Goal: Task Accomplishment & Management: Manage account settings

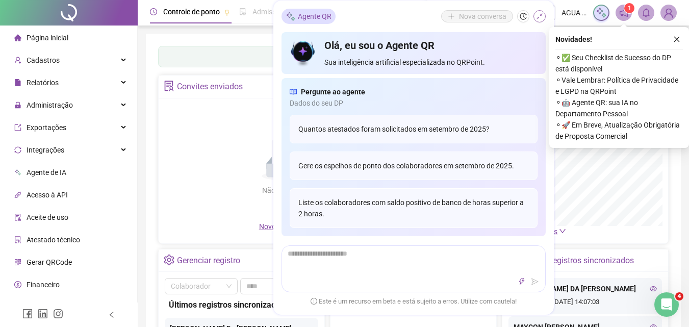
click at [539, 18] on icon "shrink" at bounding box center [539, 16] width 7 height 7
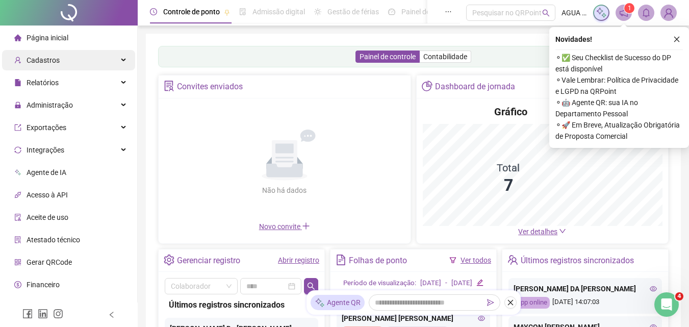
click at [72, 62] on div "Cadastros" at bounding box center [68, 60] width 133 height 20
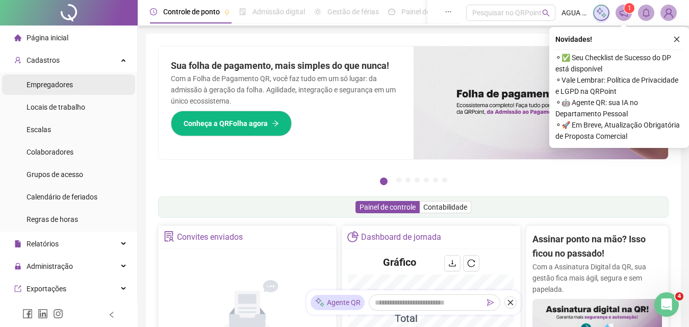
drag, startPoint x: 59, startPoint y: 86, endPoint x: 75, endPoint y: 90, distance: 16.2
click at [59, 86] on span "Empregadores" at bounding box center [50, 85] width 46 height 8
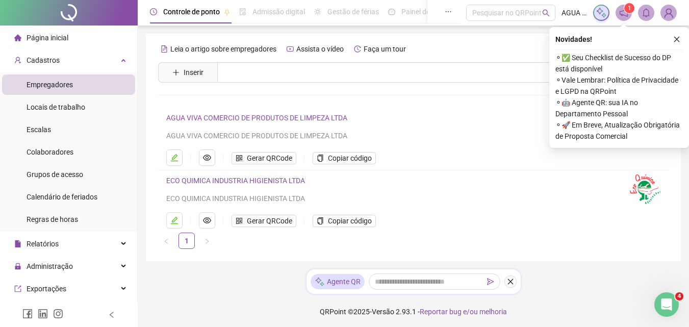
click at [228, 183] on link "ECO QUIMICA INDUSTRIA HIGIENISTA LTDA" at bounding box center [235, 180] width 139 height 8
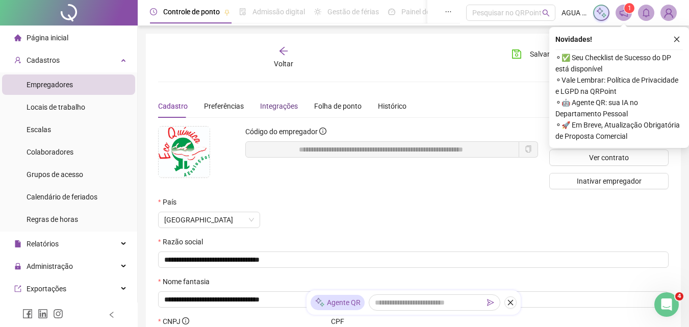
click at [267, 101] on div "Integrações" at bounding box center [279, 105] width 38 height 11
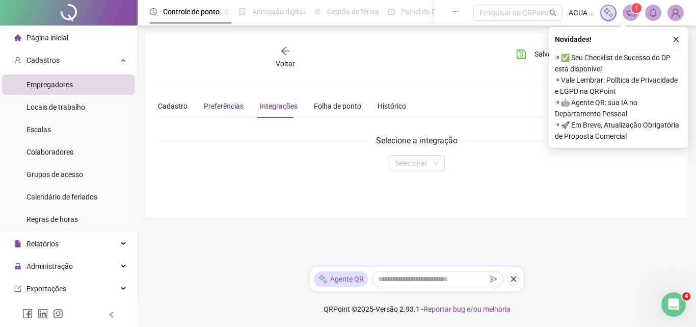
click at [227, 110] on span "Preferências" at bounding box center [224, 106] width 40 height 8
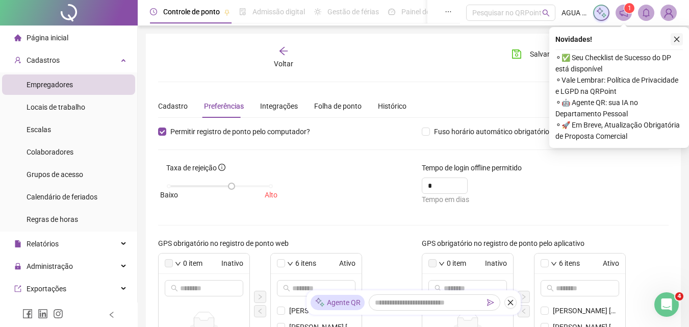
click at [678, 41] on icon "close" at bounding box center [676, 39] width 7 height 7
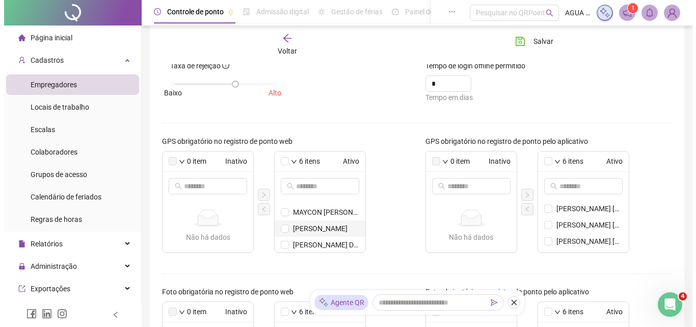
scroll to position [46, 0]
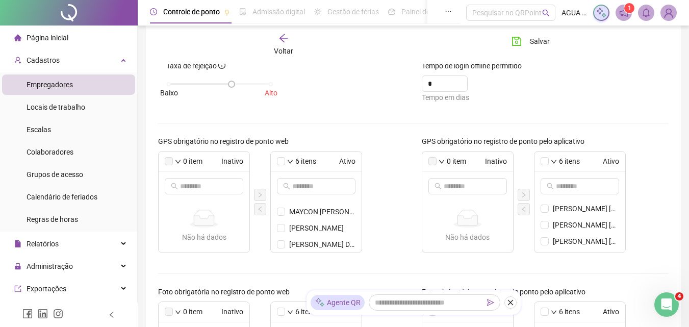
click at [670, 15] on img at bounding box center [668, 12] width 15 height 15
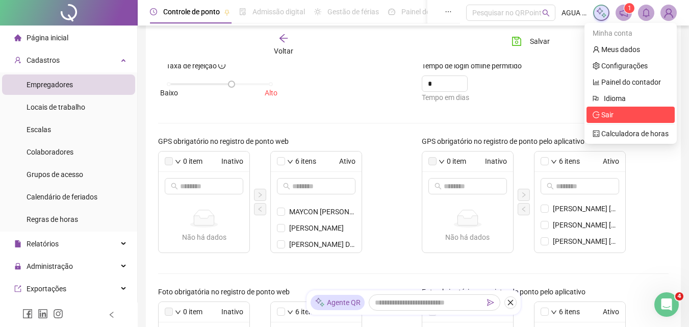
click at [604, 117] on span "Sair" at bounding box center [607, 115] width 12 height 8
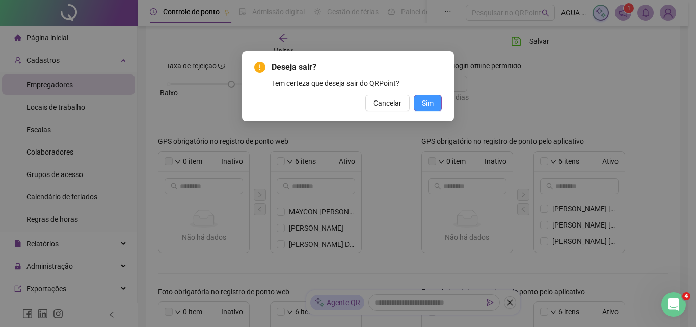
click at [431, 104] on span "Sim" at bounding box center [428, 102] width 12 height 11
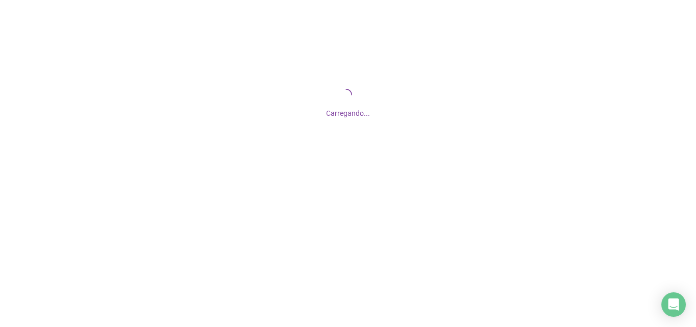
scroll to position [392, 0]
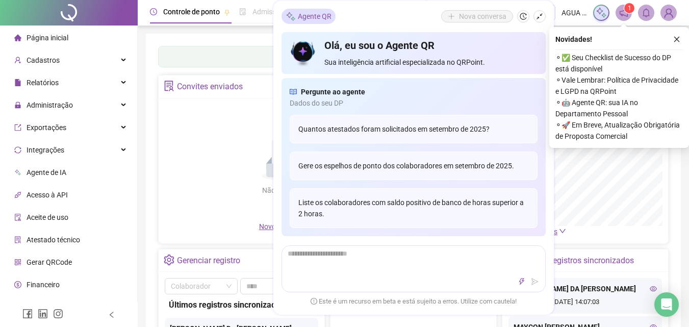
click at [672, 13] on img at bounding box center [668, 12] width 15 height 15
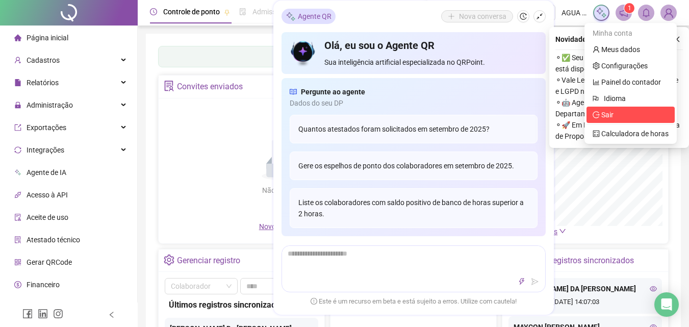
click at [616, 116] on span "Sair" at bounding box center [630, 114] width 76 height 11
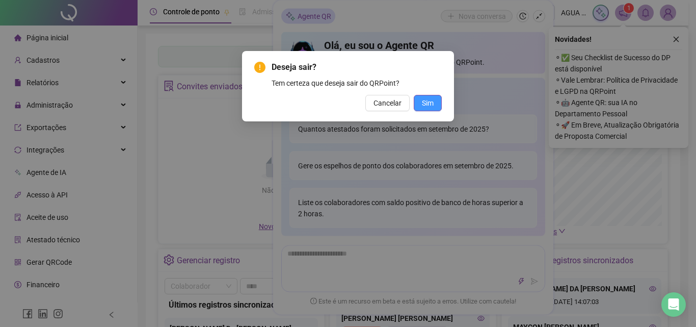
click at [422, 102] on span "Sim" at bounding box center [428, 102] width 12 height 11
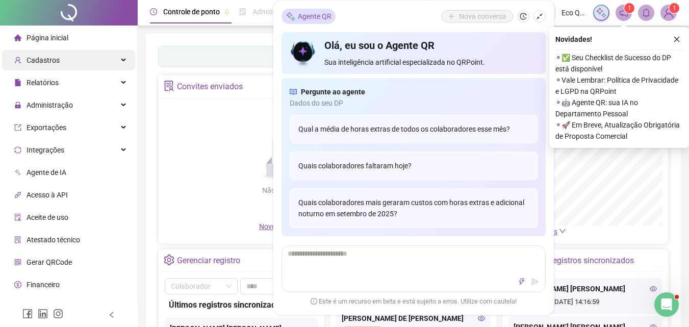
click at [39, 56] on span "Cadastros" at bounding box center [43, 60] width 33 height 8
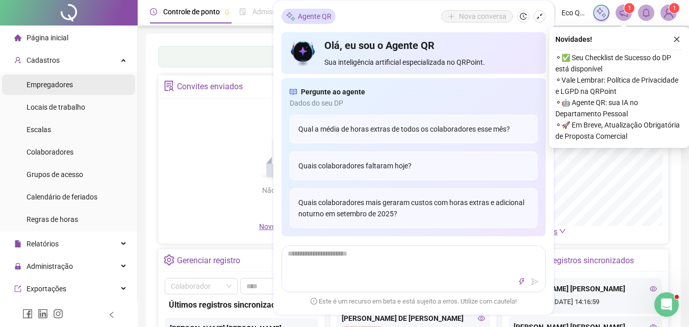
click at [49, 87] on span "Empregadores" at bounding box center [50, 85] width 46 height 8
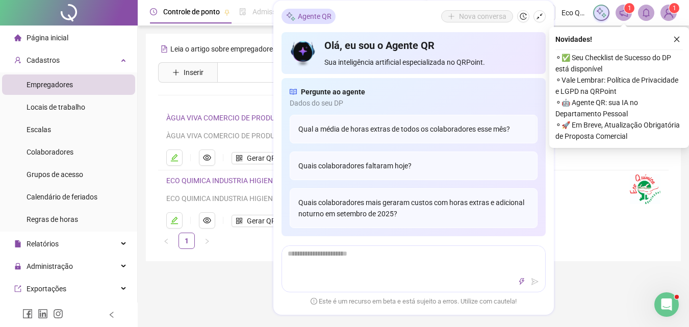
click at [542, 16] on icon "shrink" at bounding box center [539, 16] width 7 height 7
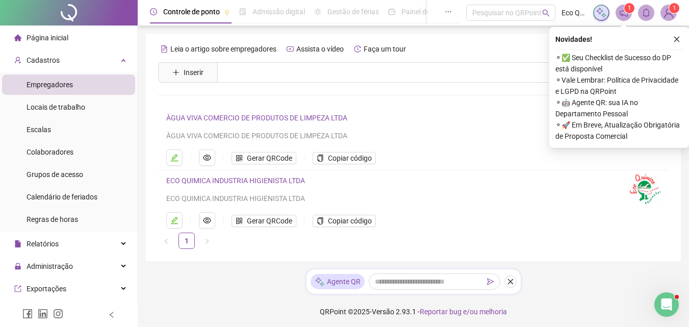
click at [214, 179] on link "ECO QUIMICA INDUSTRIA HIGIENISTA LTDA" at bounding box center [235, 180] width 139 height 8
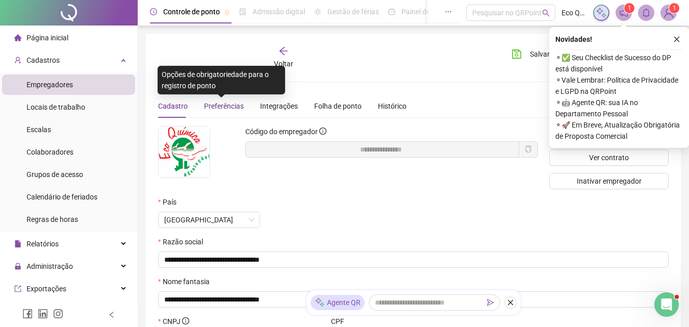
click at [224, 102] on span "Preferências" at bounding box center [224, 106] width 40 height 8
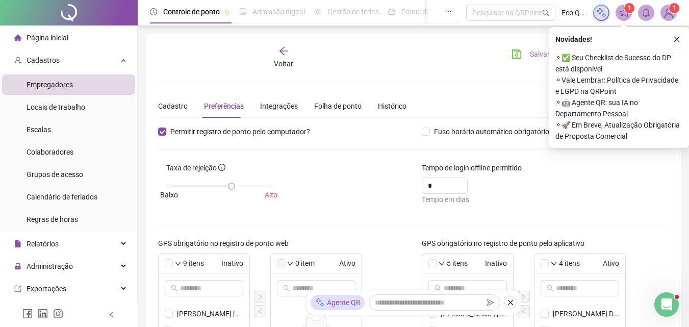
click at [515, 59] on button "Salvar" at bounding box center [531, 54] width 54 height 16
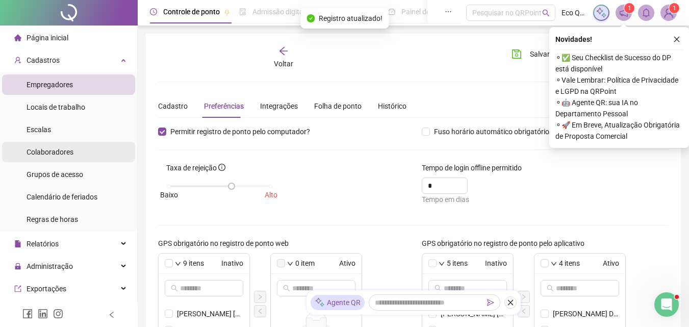
click at [62, 153] on span "Colaboradores" at bounding box center [50, 152] width 47 height 8
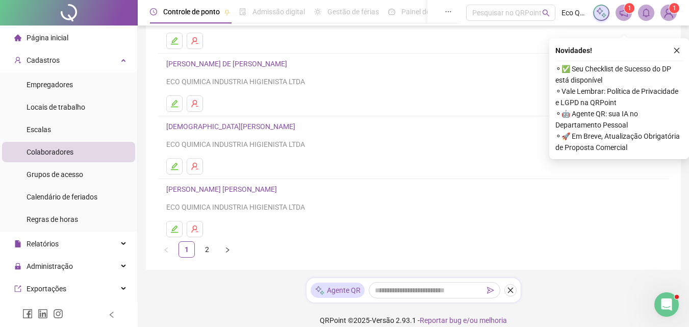
scroll to position [191, 0]
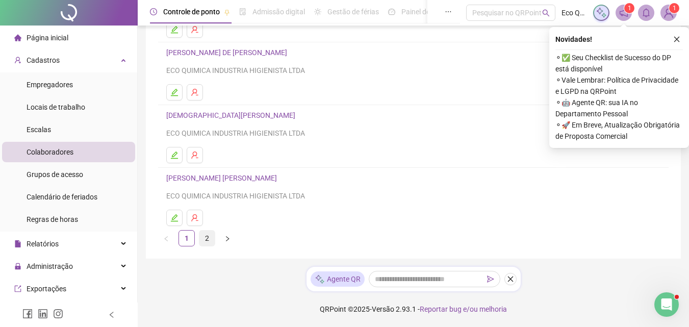
click at [209, 236] on link "2" at bounding box center [206, 237] width 15 height 15
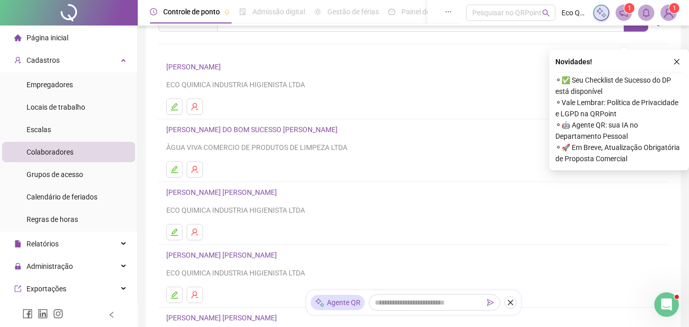
scroll to position [153, 0]
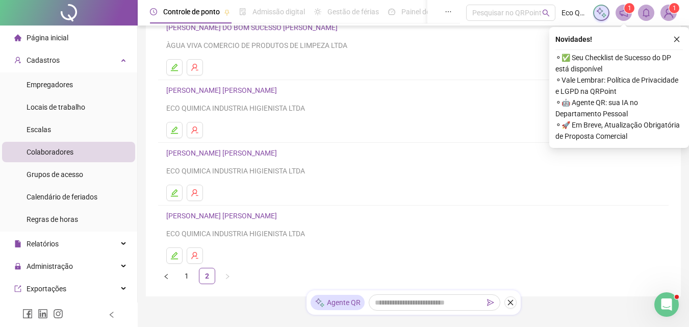
click at [215, 217] on link "[PERSON_NAME]" at bounding box center [223, 216] width 114 height 8
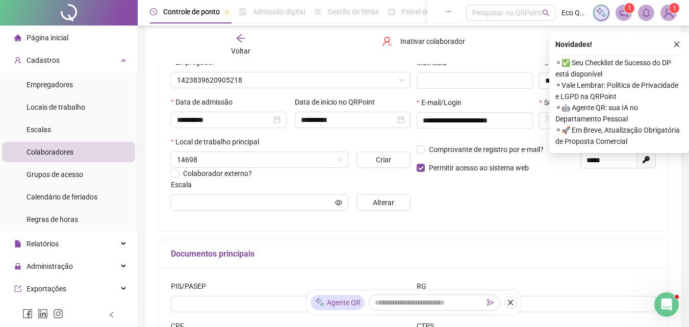
scroll to position [158, 0]
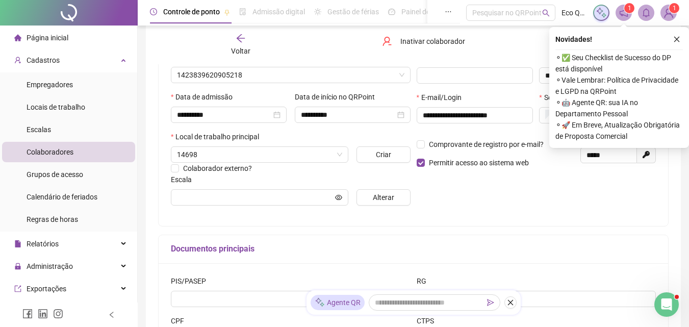
type input "**********"
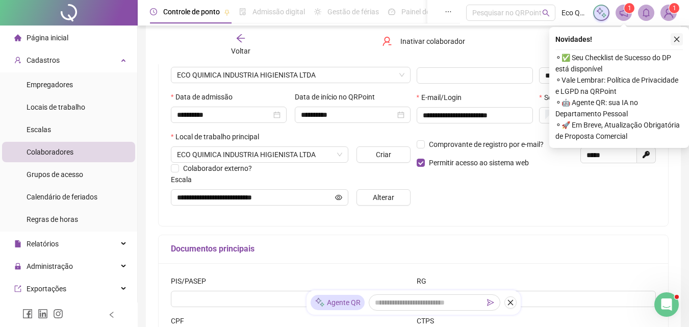
click at [678, 41] on icon "close" at bounding box center [676, 39] width 7 height 7
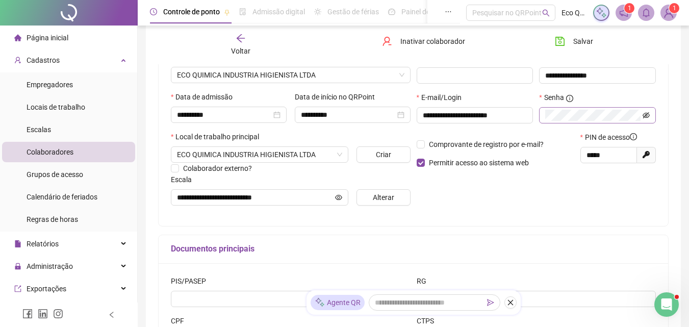
click at [644, 112] on icon "eye-invisible" at bounding box center [645, 115] width 7 height 7
click at [650, 113] on span at bounding box center [597, 115] width 117 height 16
type textarea "***"
drag, startPoint x: 586, startPoint y: 153, endPoint x: 568, endPoint y: 154, distance: 17.3
click at [568, 154] on div "Comprovante de registro por e-mail? Permitir acesso ao sistema web PIN de acess…" at bounding box center [536, 154] width 246 height 44
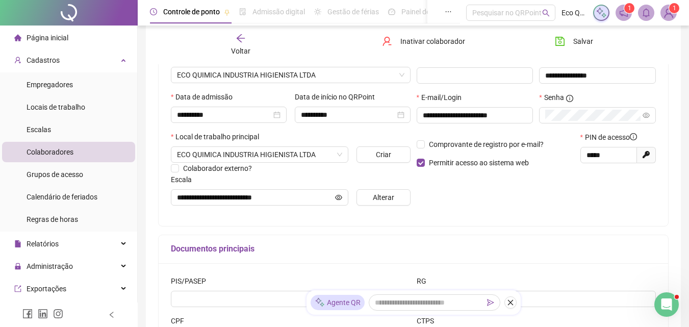
click at [660, 138] on div "**********" at bounding box center [413, 110] width 509 height 229
click at [575, 46] on span "Salvar" at bounding box center [583, 41] width 20 height 11
drag, startPoint x: 525, startPoint y: 115, endPoint x: 416, endPoint y: 121, distance: 108.8
click at [417, 121] on div "**********" at bounding box center [475, 115] width 117 height 16
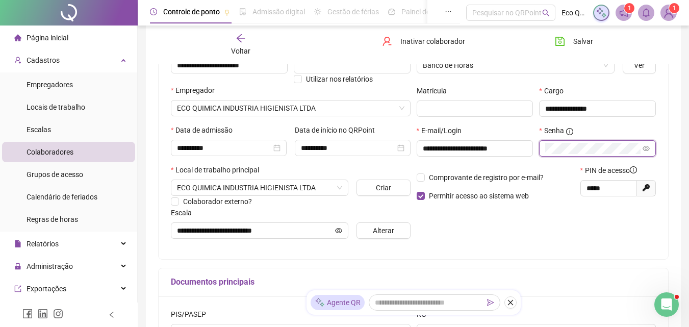
scroll to position [107, 0]
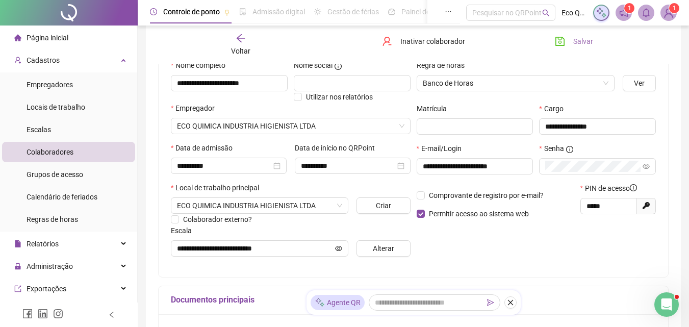
click at [573, 43] on span "Salvar" at bounding box center [583, 41] width 20 height 11
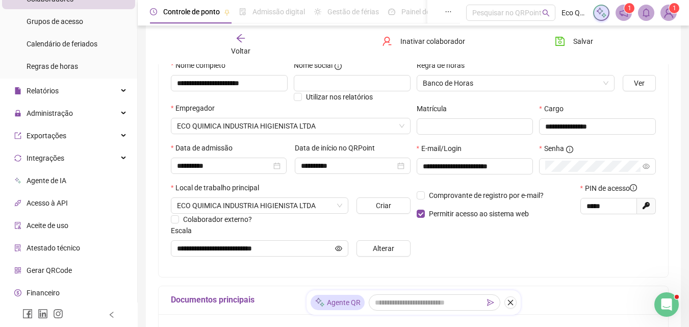
scroll to position [176, 0]
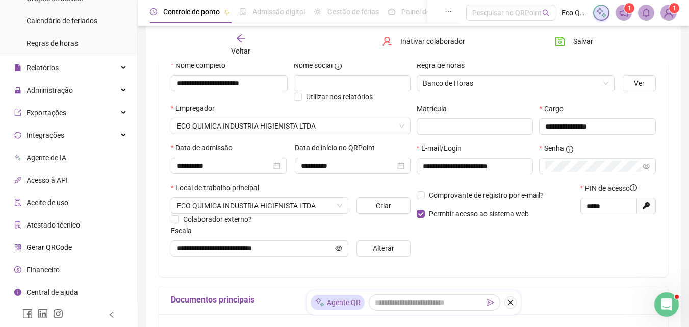
click at [66, 252] on div "Gerar QRCode" at bounding box center [43, 247] width 58 height 20
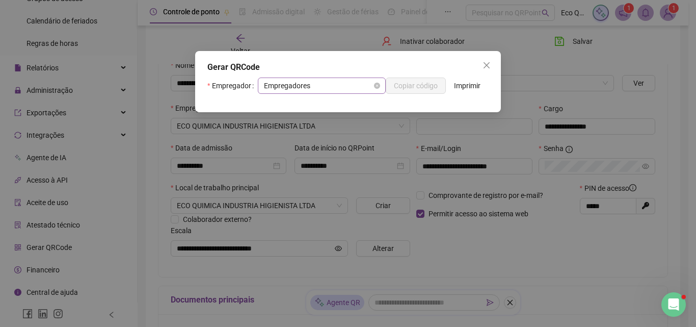
click at [343, 82] on span "Empregadores" at bounding box center [322, 85] width 116 height 15
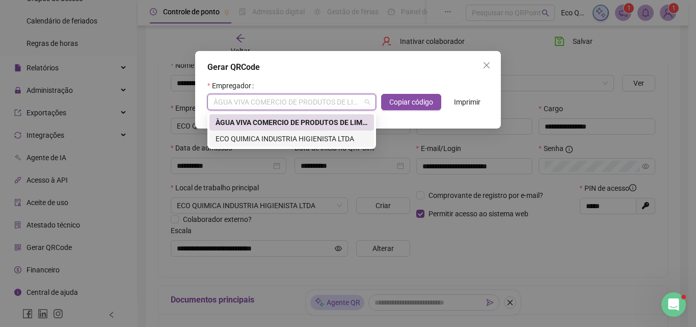
click at [302, 141] on div "ECO QUIMICA INDUSTRIA HIGIENISTA LTDA" at bounding box center [292, 138] width 152 height 11
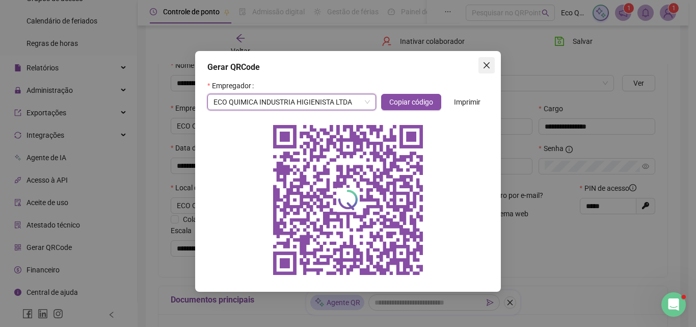
click at [488, 64] on icon "close" at bounding box center [487, 65] width 6 height 6
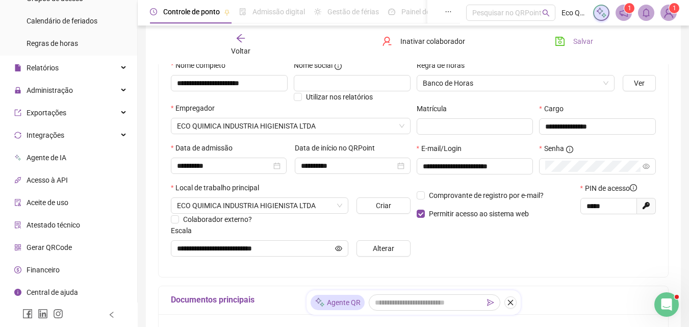
click at [561, 42] on icon "save" at bounding box center [559, 41] width 9 height 9
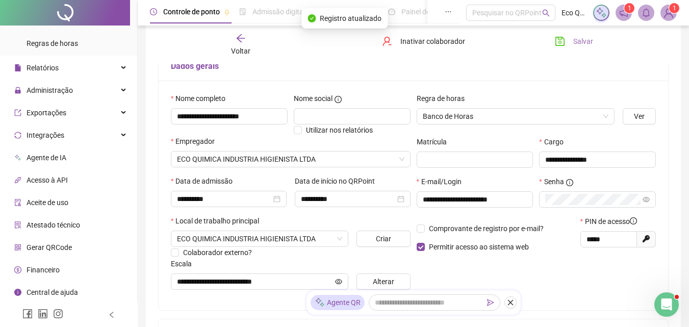
scroll to position [56, 0]
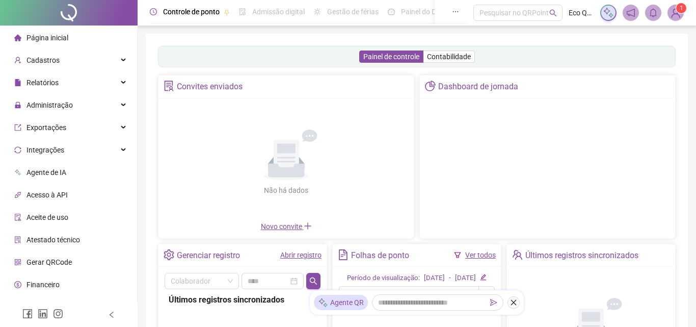
scroll to position [392, 0]
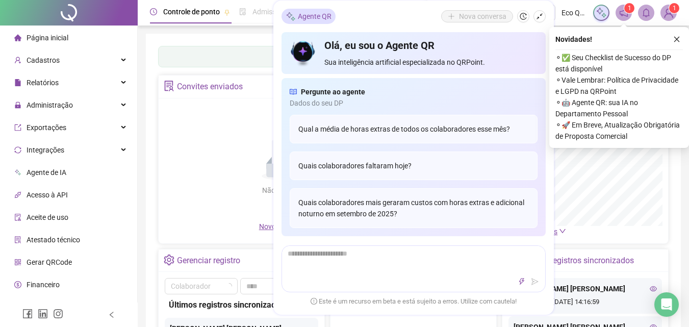
click at [663, 16] on img at bounding box center [668, 12] width 15 height 15
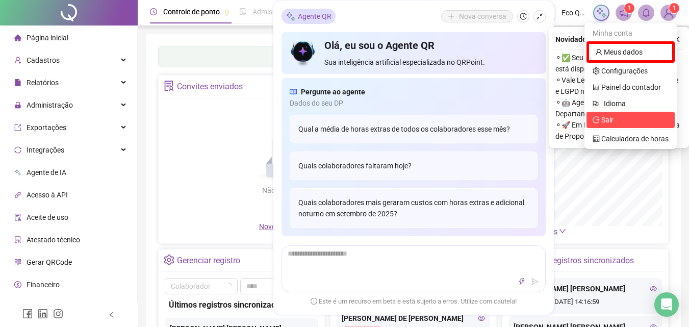
click at [613, 116] on span "Sair" at bounding box center [607, 120] width 12 height 8
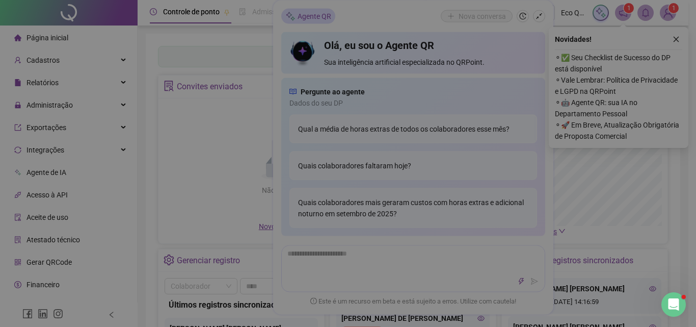
scroll to position [0, 0]
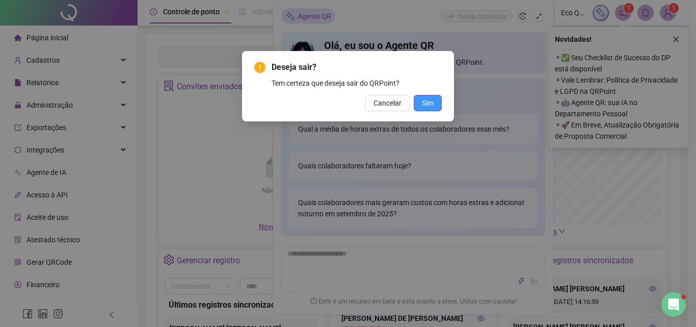
click at [426, 98] on span "Sim" at bounding box center [428, 102] width 12 height 11
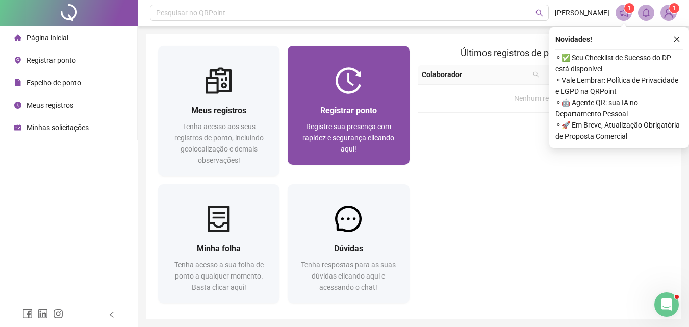
click at [367, 108] on span "Registrar ponto" at bounding box center [348, 111] width 57 height 10
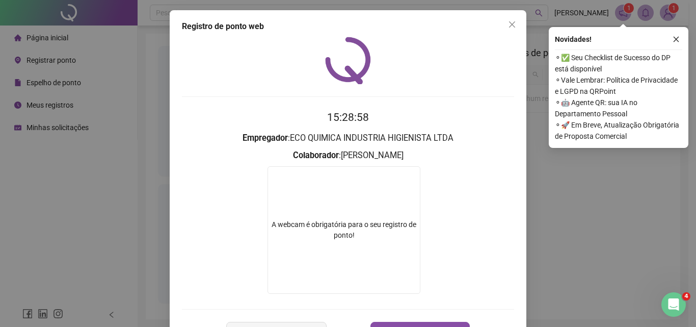
scroll to position [38, 0]
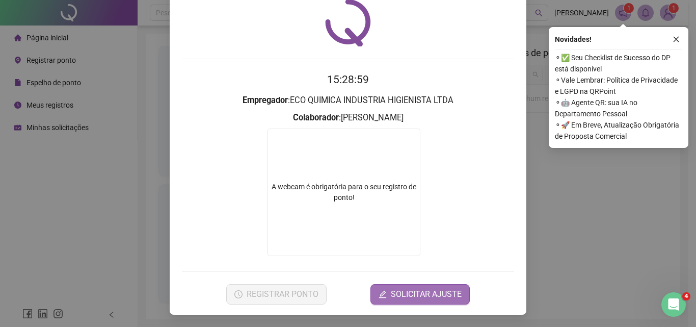
click at [404, 293] on span "SOLICITAR AJUSTE" at bounding box center [426, 294] width 71 height 12
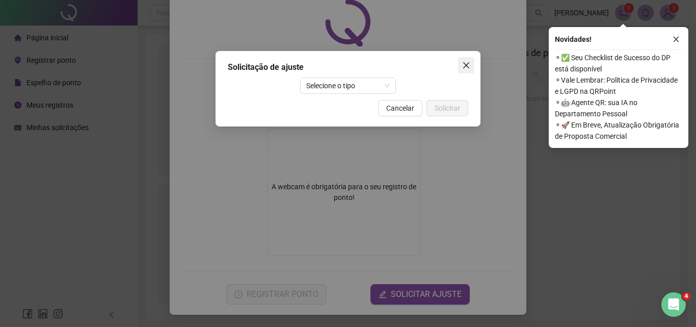
click at [464, 63] on icon "close" at bounding box center [466, 65] width 6 height 6
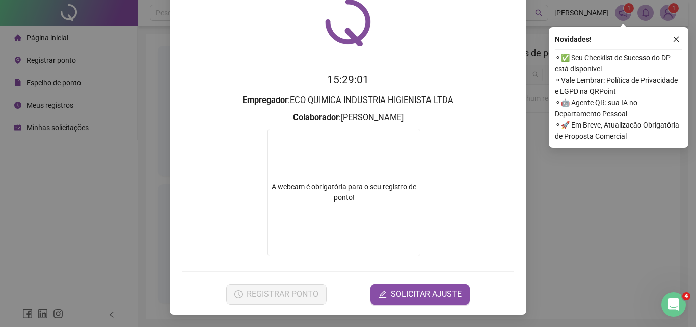
scroll to position [0, 0]
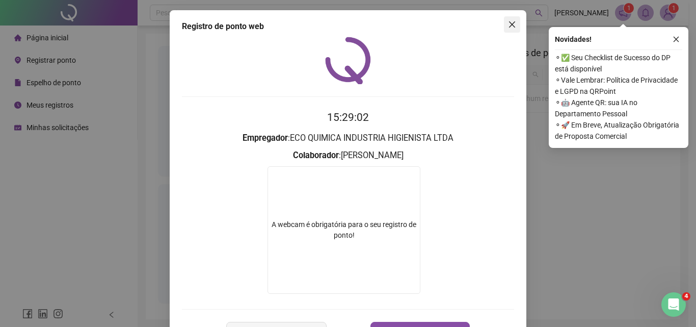
click at [509, 22] on icon "close" at bounding box center [512, 24] width 6 height 6
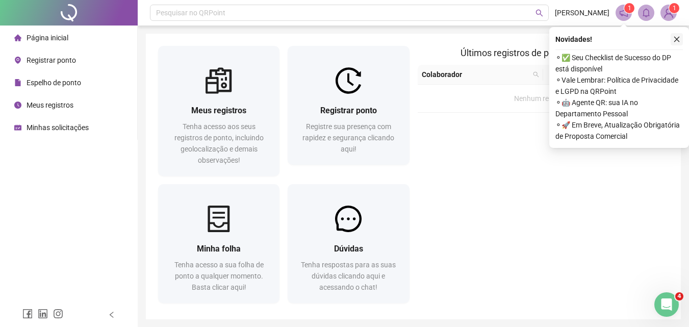
drag, startPoint x: 677, startPoint y: 39, endPoint x: 669, endPoint y: 14, distance: 26.1
click at [676, 38] on icon "close" at bounding box center [676, 39] width 7 height 7
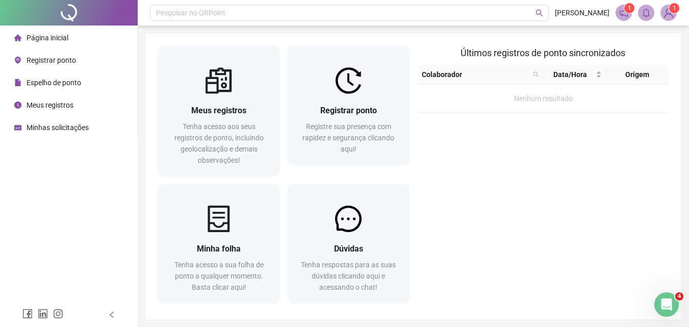
click at [667, 12] on img at bounding box center [668, 12] width 15 height 15
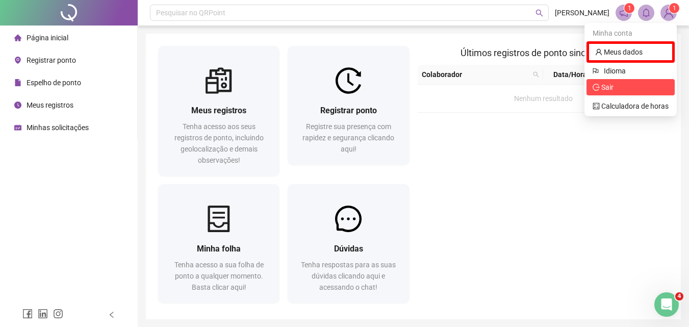
click at [611, 94] on li "Sair" at bounding box center [630, 87] width 88 height 16
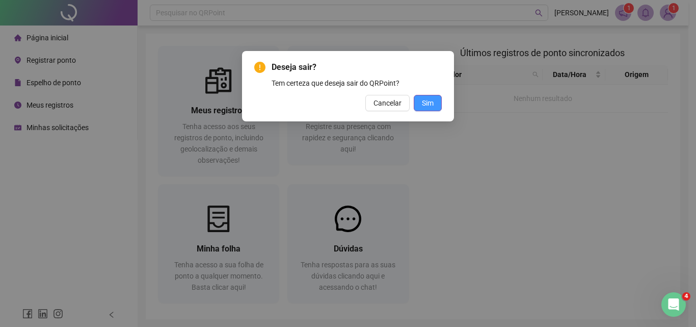
click at [431, 100] on span "Sim" at bounding box center [428, 102] width 12 height 11
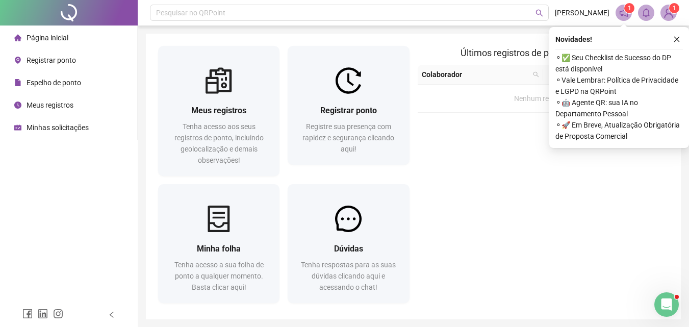
click at [674, 7] on span "1" at bounding box center [675, 8] width 4 height 7
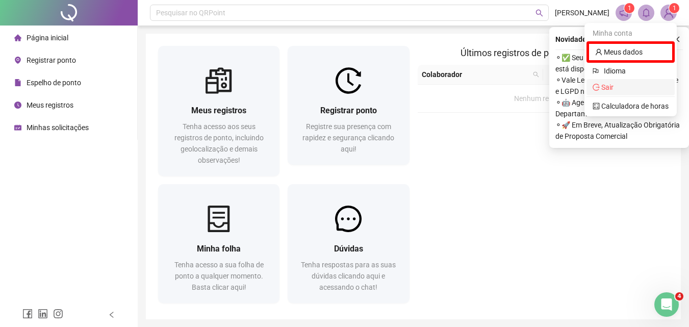
click at [637, 91] on span "Sair" at bounding box center [630, 87] width 76 height 11
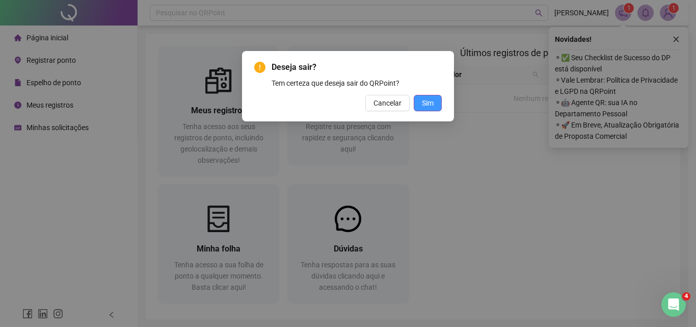
click at [421, 102] on button "Sim" at bounding box center [428, 103] width 28 height 16
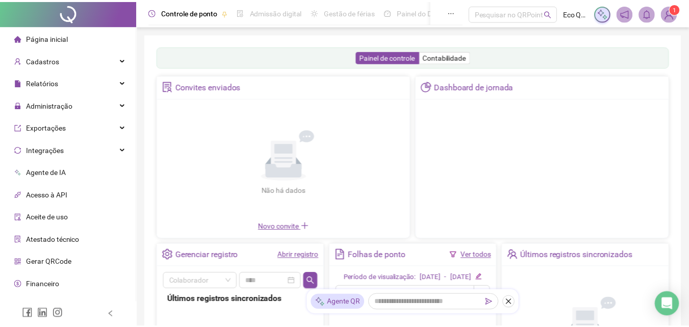
scroll to position [392, 0]
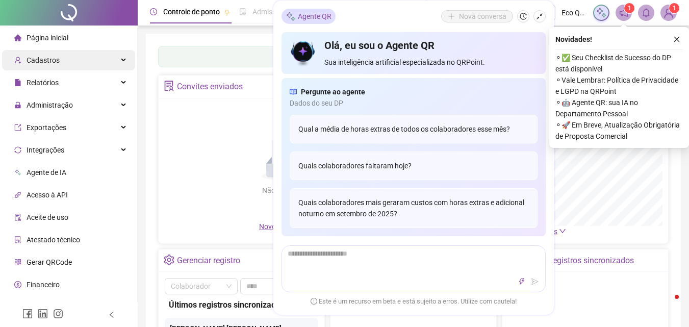
click at [44, 59] on span "Cadastros" at bounding box center [43, 60] width 33 height 8
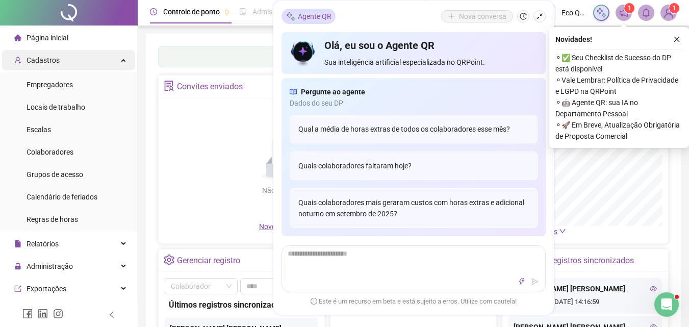
scroll to position [0, 0]
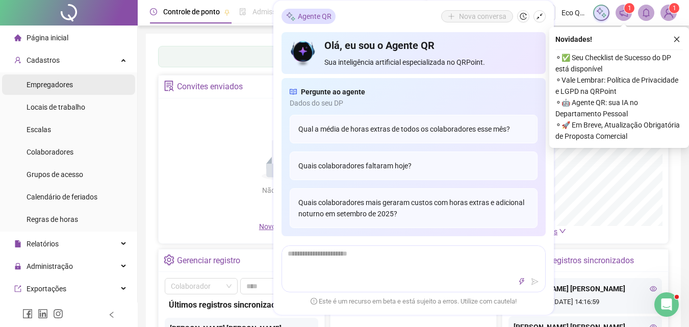
drag, startPoint x: 55, startPoint y: 81, endPoint x: 97, endPoint y: 80, distance: 42.8
click at [54, 81] on span "Empregadores" at bounding box center [50, 85] width 46 height 8
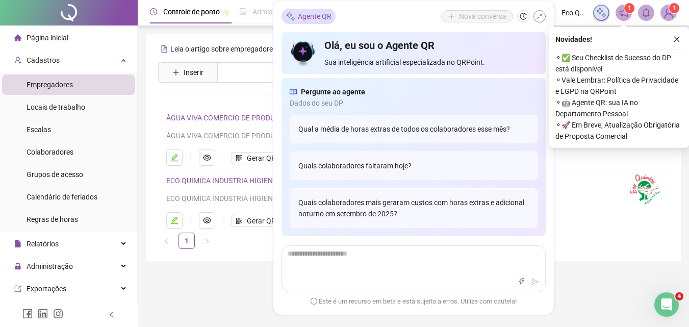
click at [538, 15] on icon "shrink" at bounding box center [539, 16] width 7 height 7
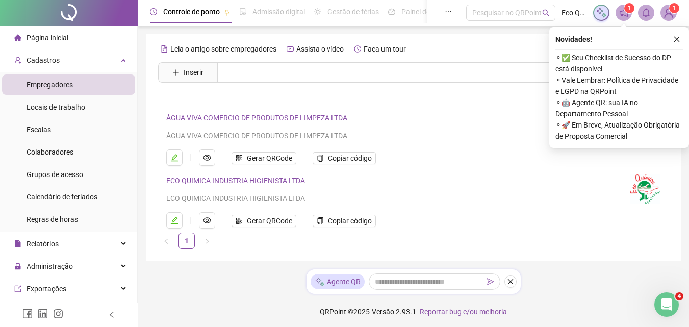
click at [222, 185] on link "ECO QUIMICA INDUSTRIA HIGIENISTA LTDA" at bounding box center [235, 180] width 139 height 8
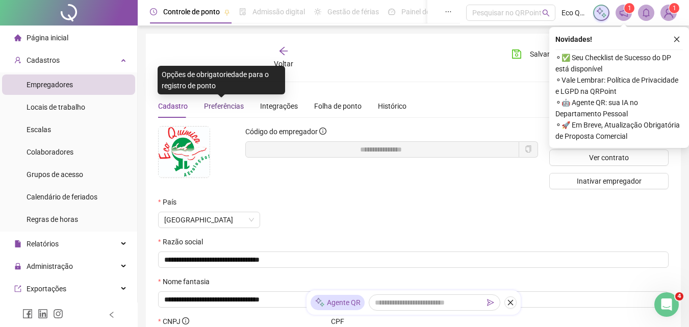
click at [239, 106] on span "Preferências" at bounding box center [224, 106] width 40 height 8
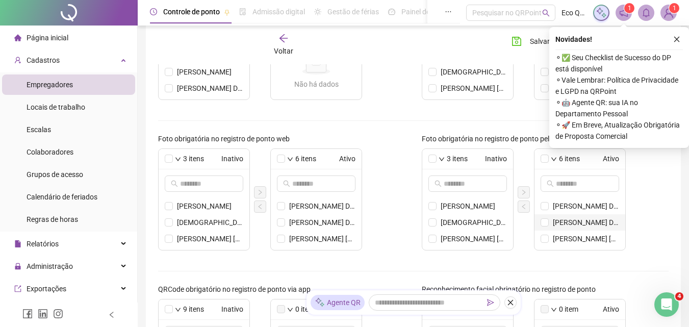
scroll to position [46, 0]
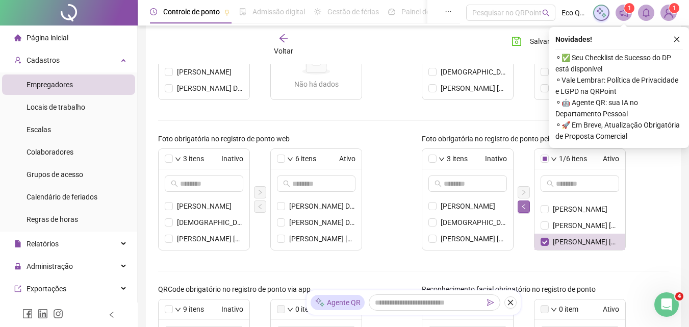
click at [522, 203] on icon "left" at bounding box center [524, 206] width 6 height 6
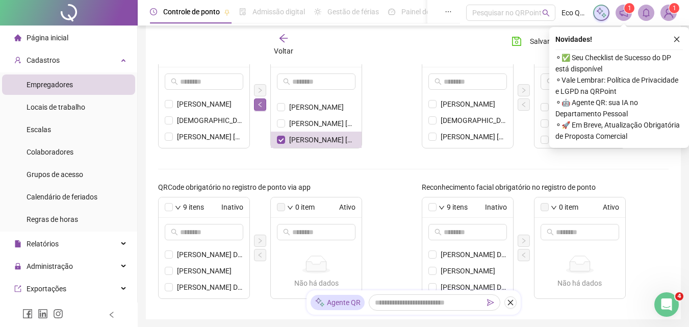
click at [260, 104] on icon "left" at bounding box center [260, 104] width 6 height 6
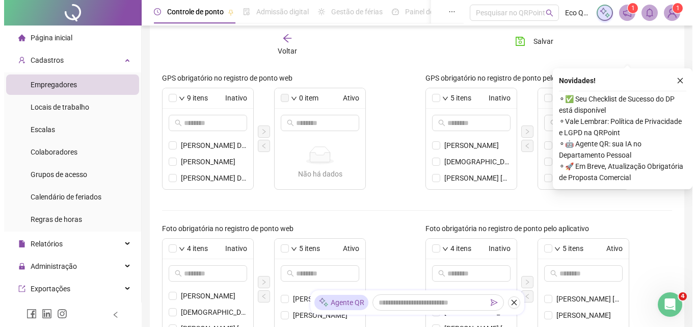
scroll to position [163, 0]
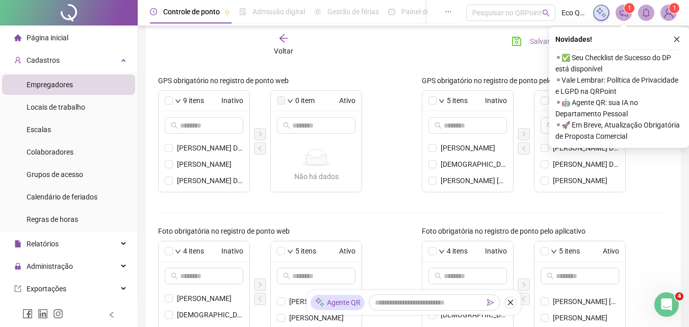
click at [528, 39] on button "Salvar" at bounding box center [531, 41] width 54 height 16
click at [669, 14] on img at bounding box center [668, 12] width 15 height 15
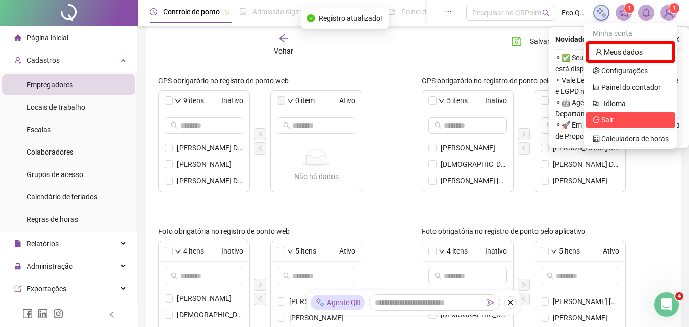
click at [615, 117] on span "Sair" at bounding box center [630, 119] width 76 height 11
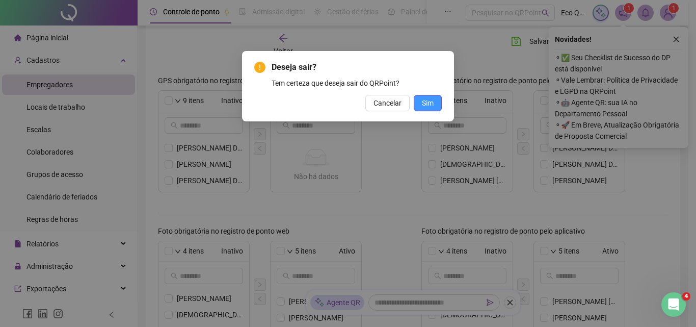
click at [434, 101] on button "Sim" at bounding box center [428, 103] width 28 height 16
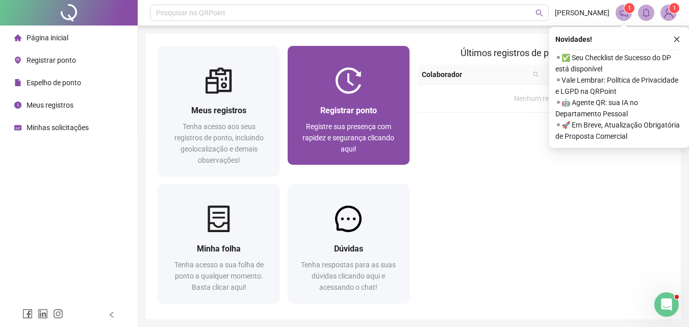
click at [357, 112] on span "Registrar ponto" at bounding box center [348, 111] width 57 height 10
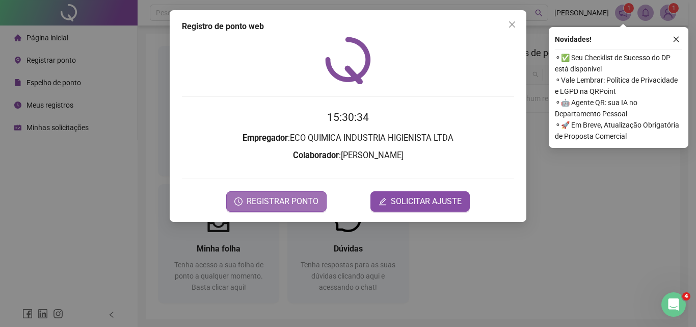
click at [283, 194] on button "REGISTRAR PONTO" at bounding box center [276, 201] width 100 height 20
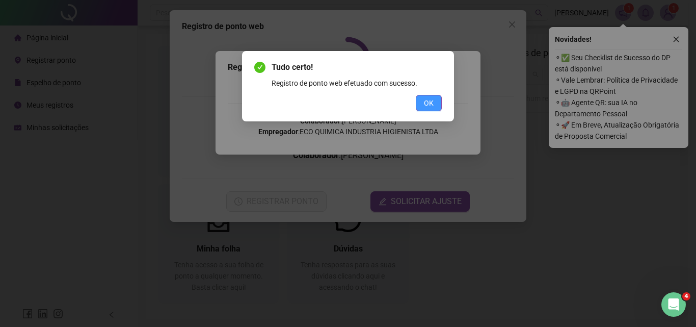
click at [432, 110] on div "Tudo certo! Registro de ponto web efetuado com sucesso. OK" at bounding box center [348, 86] width 212 height 70
click at [436, 105] on button "OK" at bounding box center [429, 103] width 26 height 16
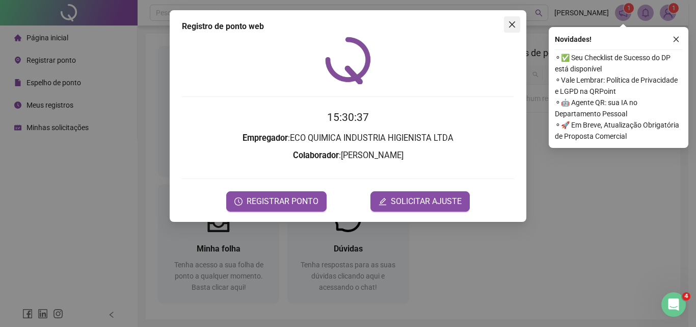
click at [511, 25] on icon "close" at bounding box center [512, 24] width 6 height 6
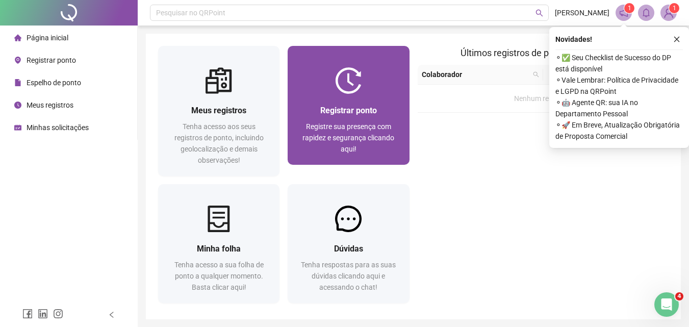
click at [370, 96] on div "Registrar ponto Registre sua presença com rapidez e segurança clicando aqui!" at bounding box center [348, 129] width 121 height 71
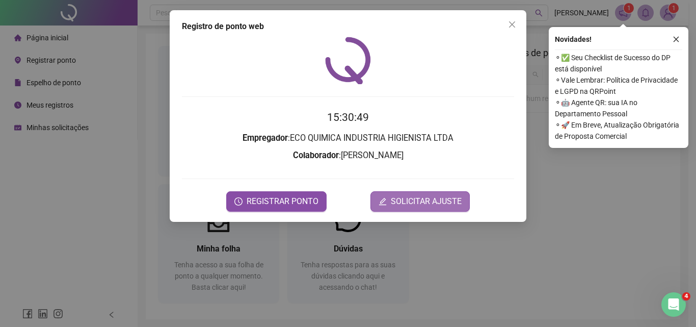
click at [429, 207] on span "SOLICITAR AJUSTE" at bounding box center [426, 201] width 71 height 12
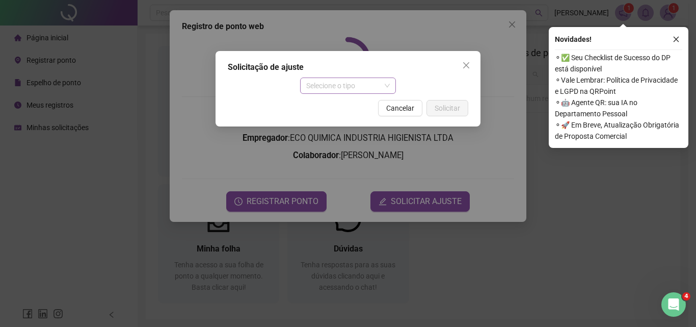
click at [346, 88] on span "Selecione o tipo" at bounding box center [348, 85] width 84 height 15
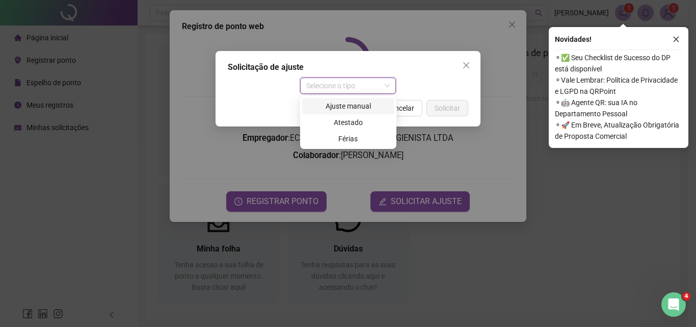
click at [359, 109] on div "Ajuste manual" at bounding box center [348, 105] width 80 height 11
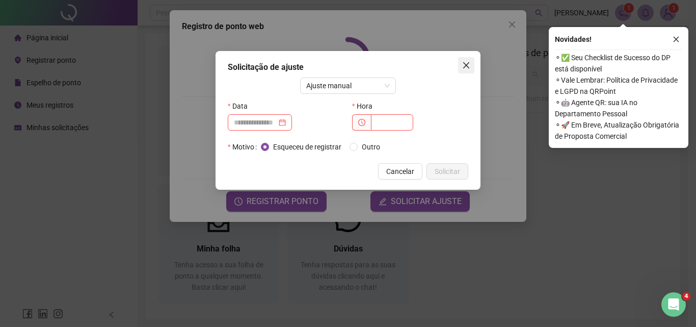
click at [468, 69] on icon "close" at bounding box center [466, 65] width 8 height 8
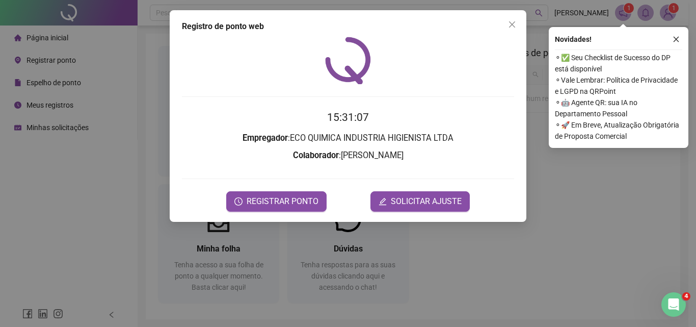
click at [508, 25] on span "Close" at bounding box center [512, 24] width 16 height 8
